Goal: Manage account settings

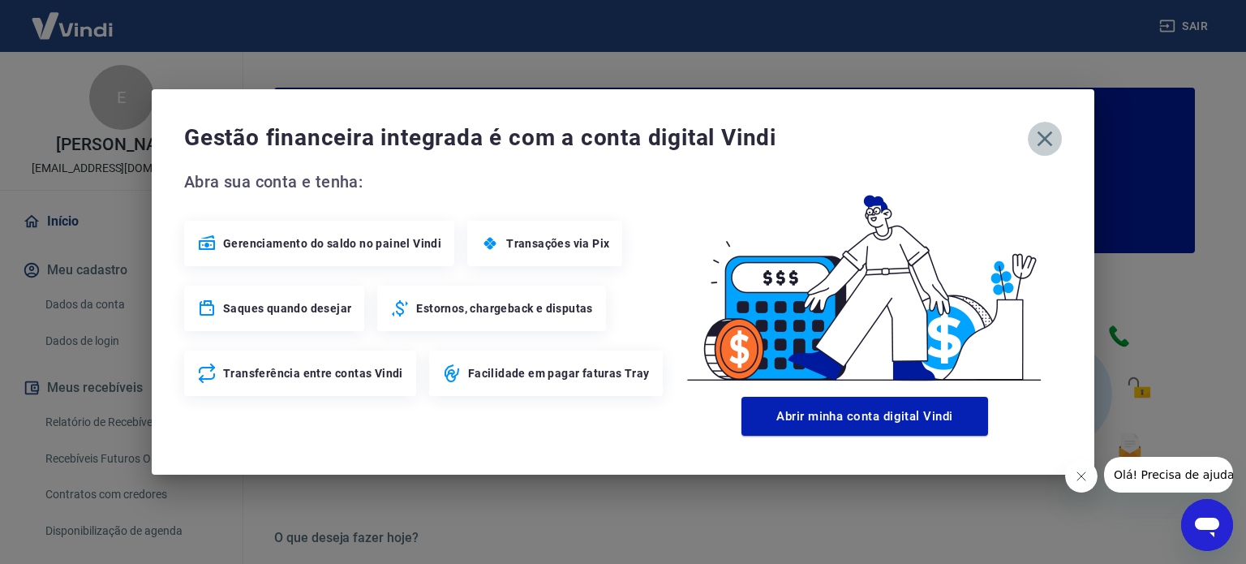
click at [1043, 137] on icon "button" at bounding box center [1045, 138] width 15 height 15
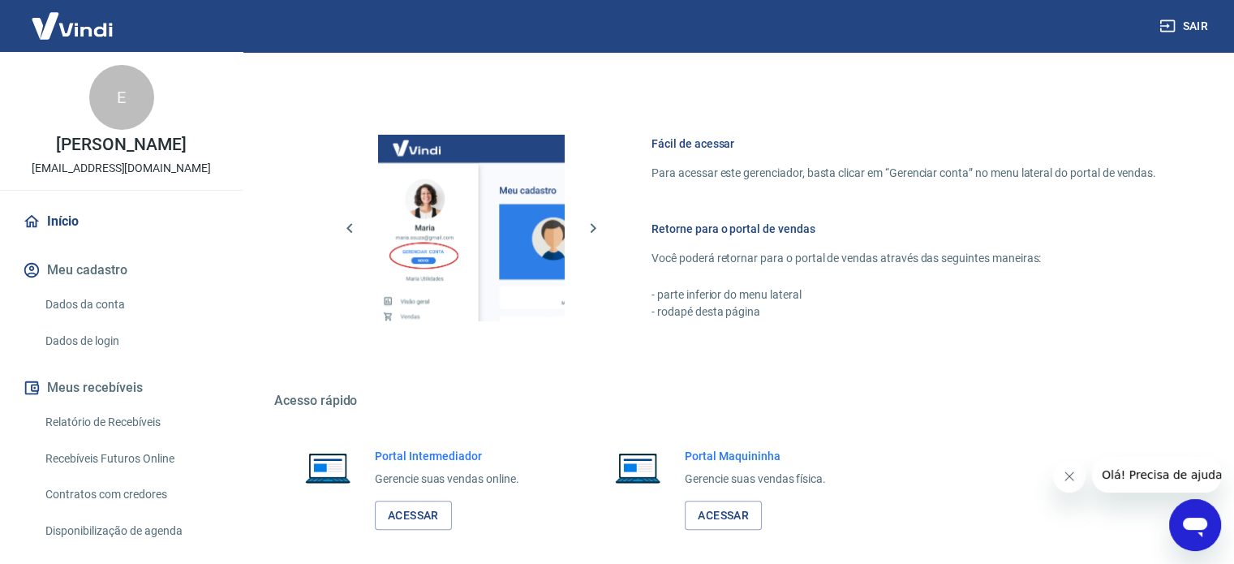
click at [84, 455] on link "Recebíveis Futuros Online" at bounding box center [131, 458] width 184 height 33
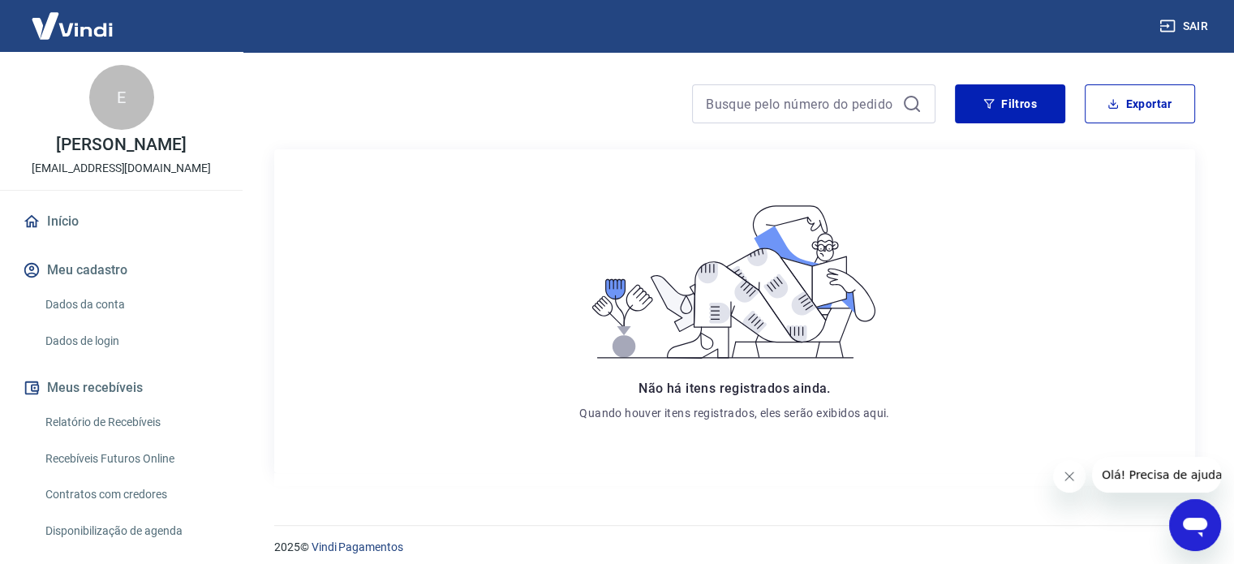
scroll to position [196, 0]
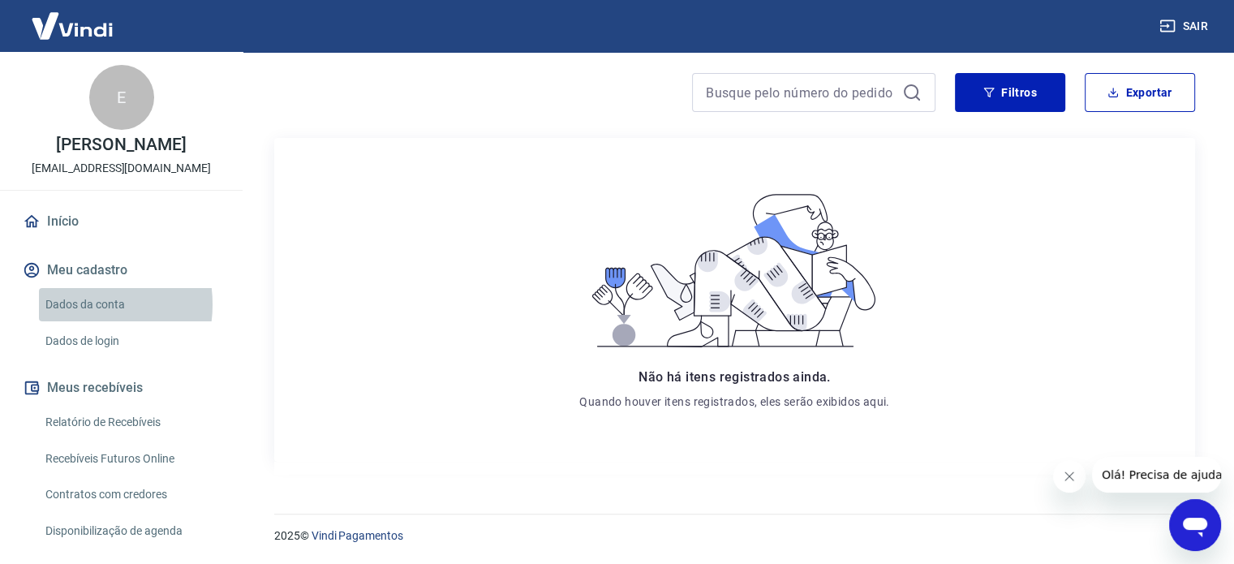
click at [73, 304] on link "Dados da conta" at bounding box center [131, 304] width 184 height 33
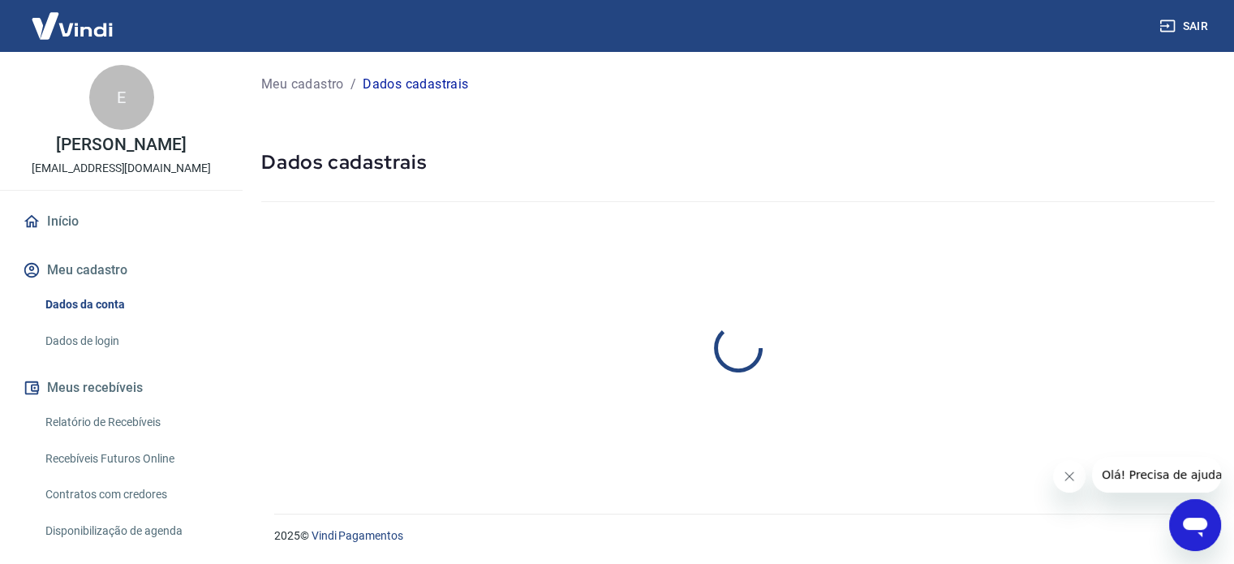
select select "SP"
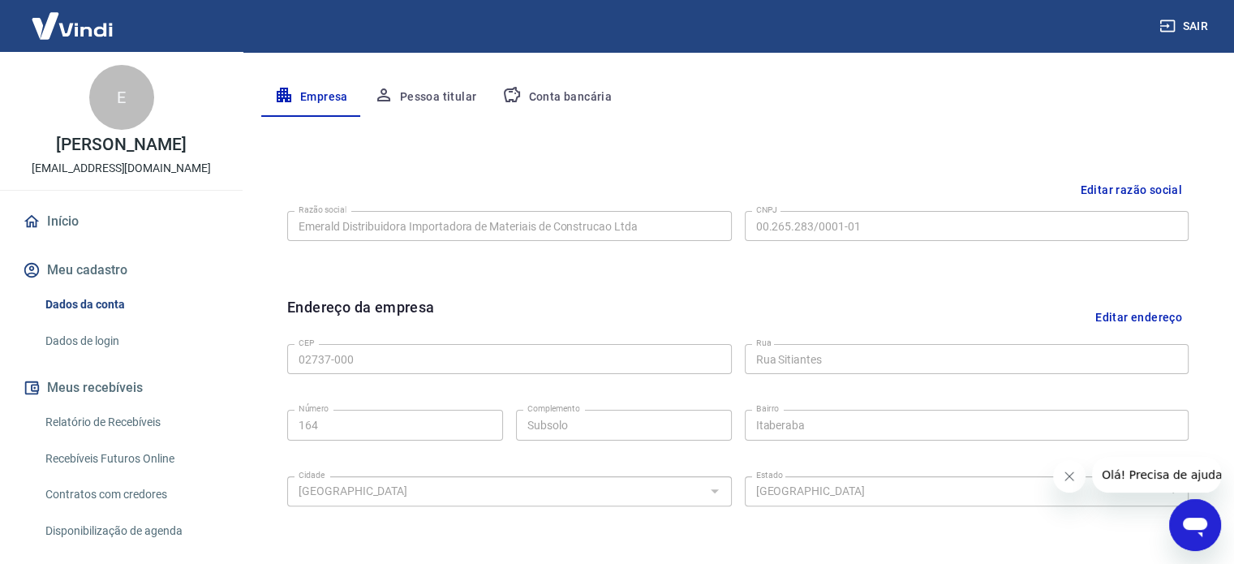
scroll to position [200, 0]
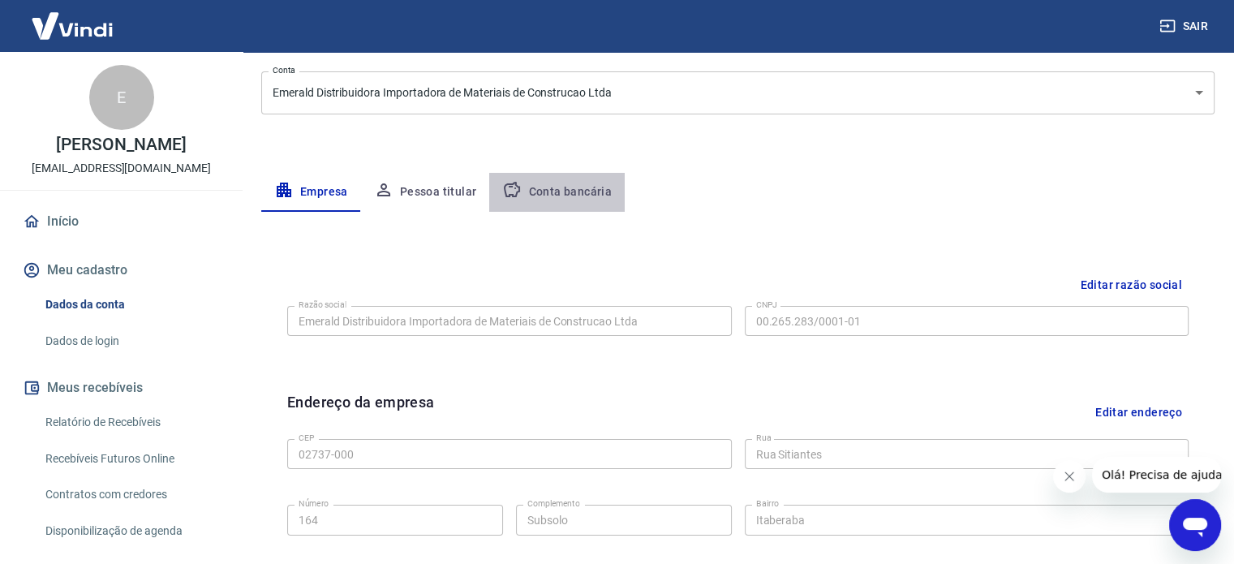
click at [556, 191] on button "Conta bancária" at bounding box center [557, 192] width 136 height 39
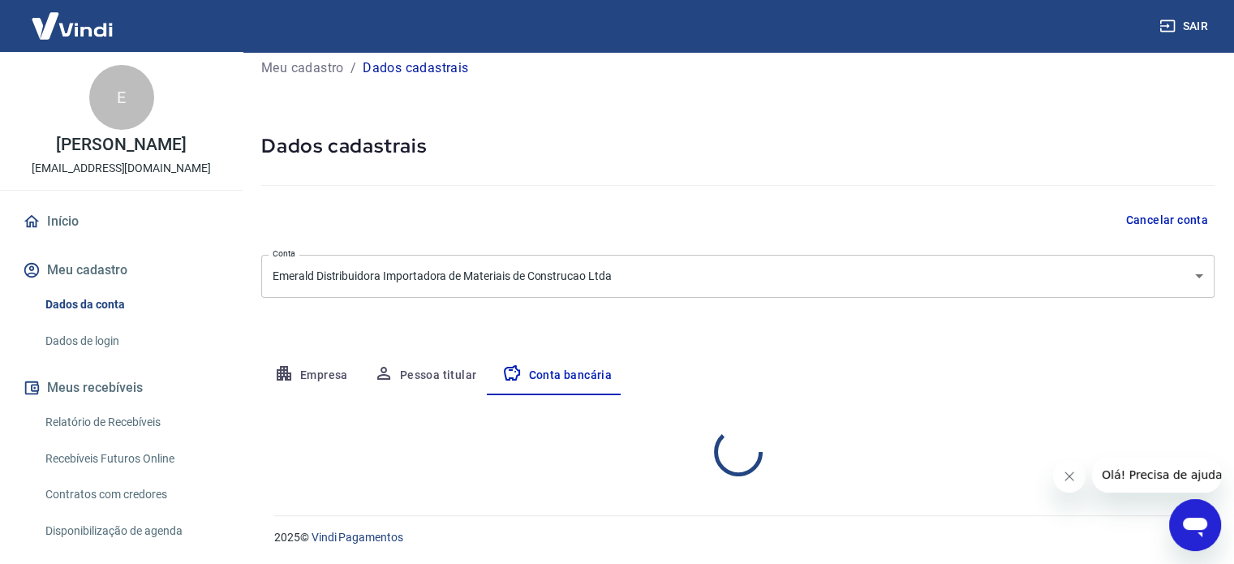
scroll to position [174, 0]
select select "1"
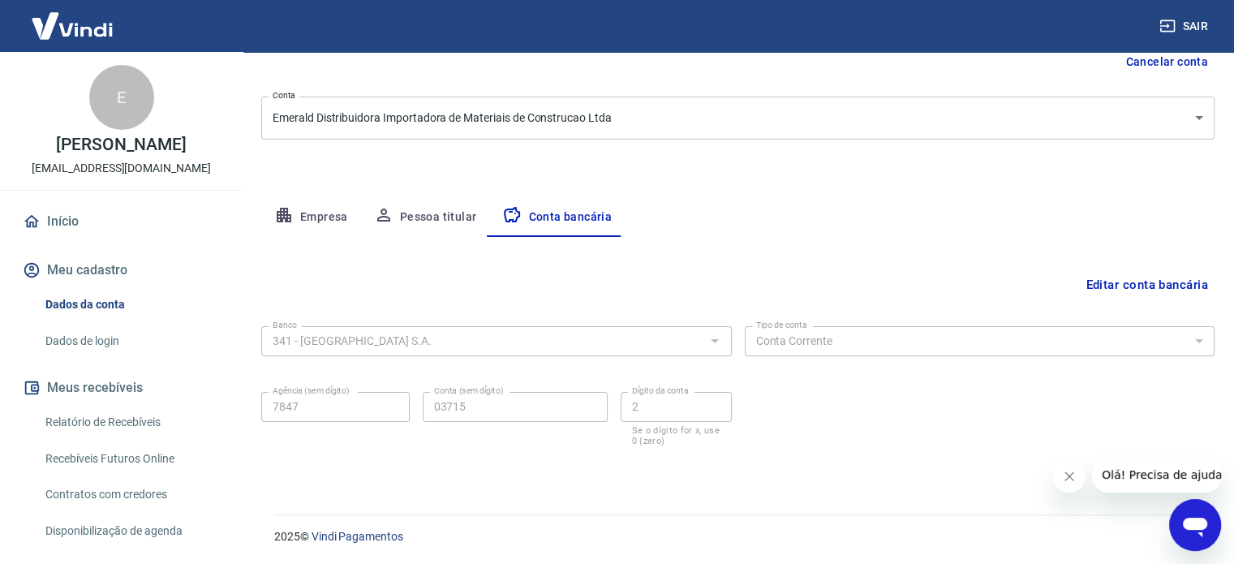
scroll to position [80, 0]
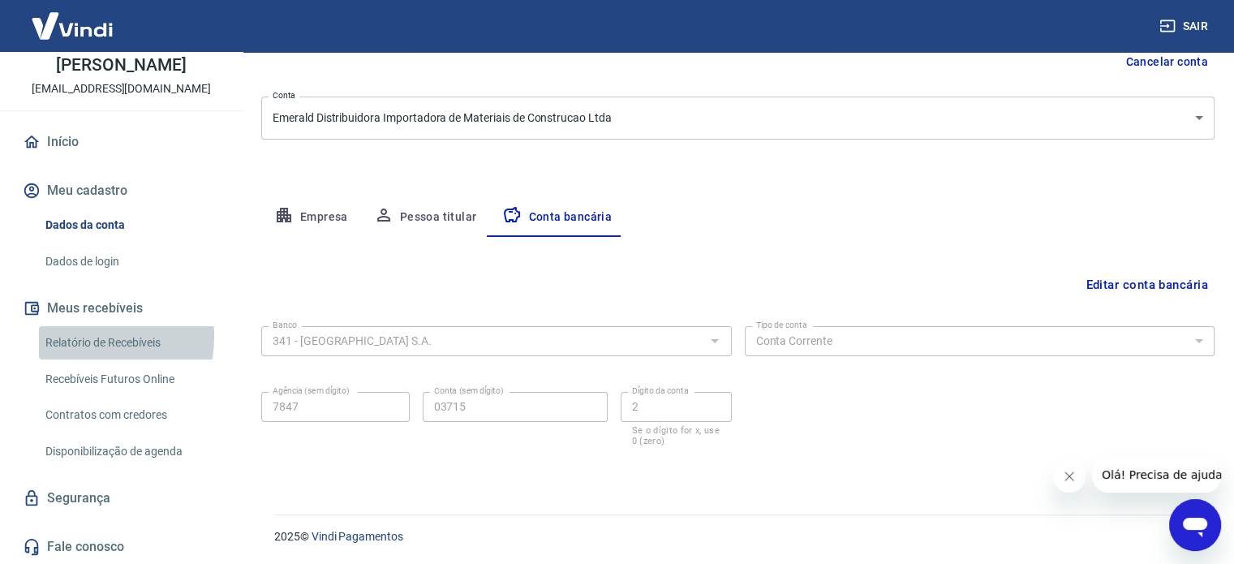
click at [77, 336] on link "Relatório de Recebíveis" at bounding box center [131, 342] width 184 height 33
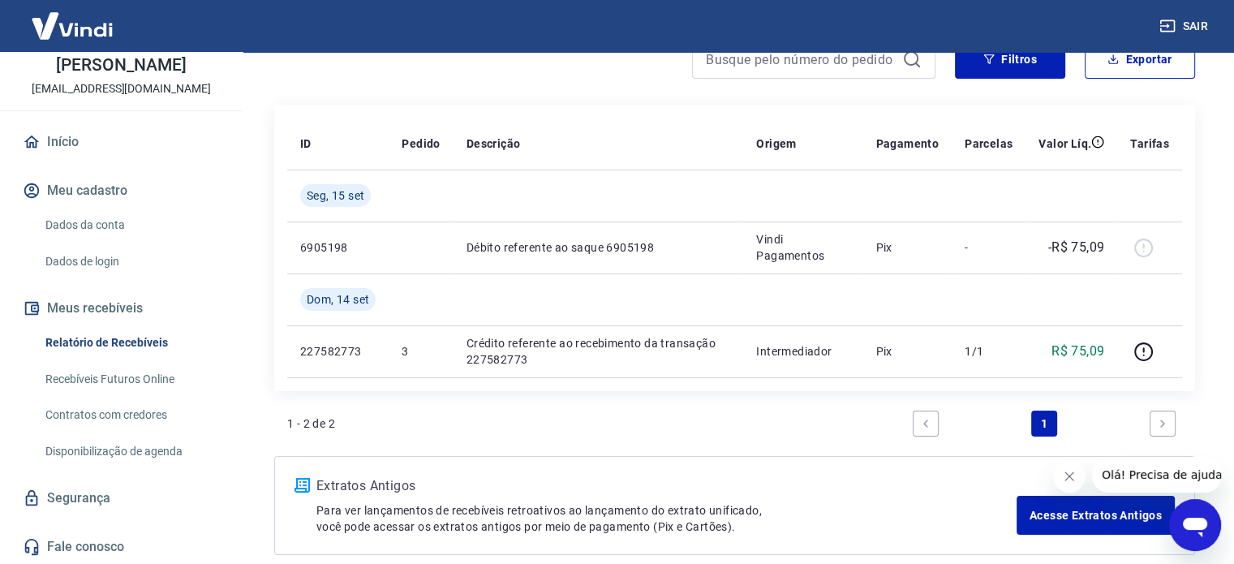
scroll to position [241, 0]
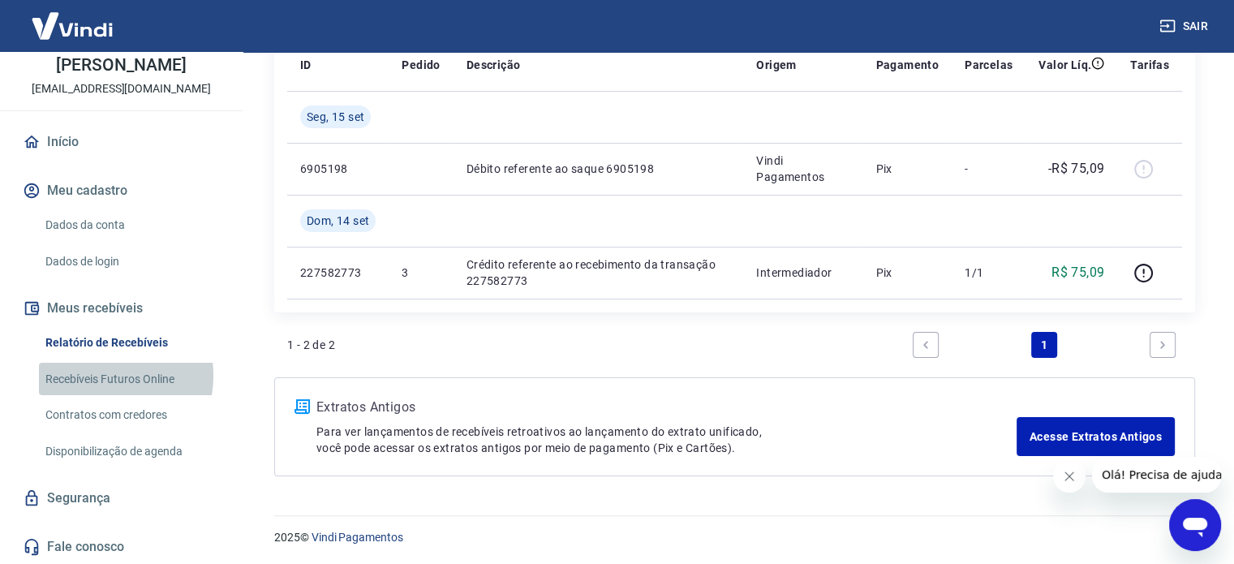
click at [101, 375] on link "Recebíveis Futuros Online" at bounding box center [131, 379] width 184 height 33
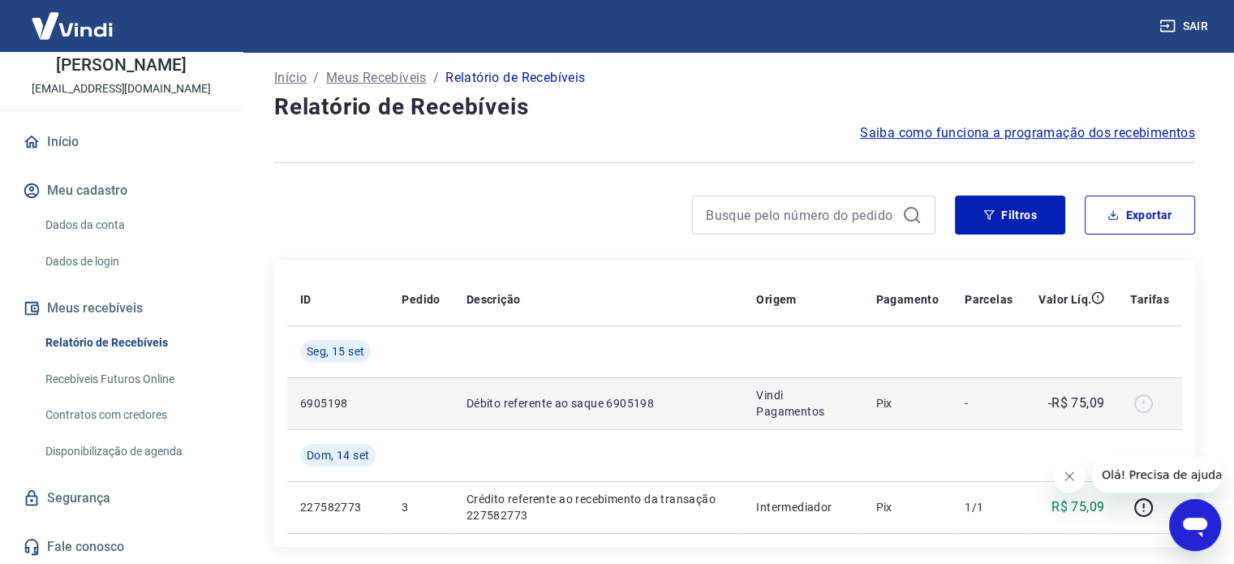
scroll to position [0, 0]
